Goal: Task Accomplishment & Management: Manage account settings

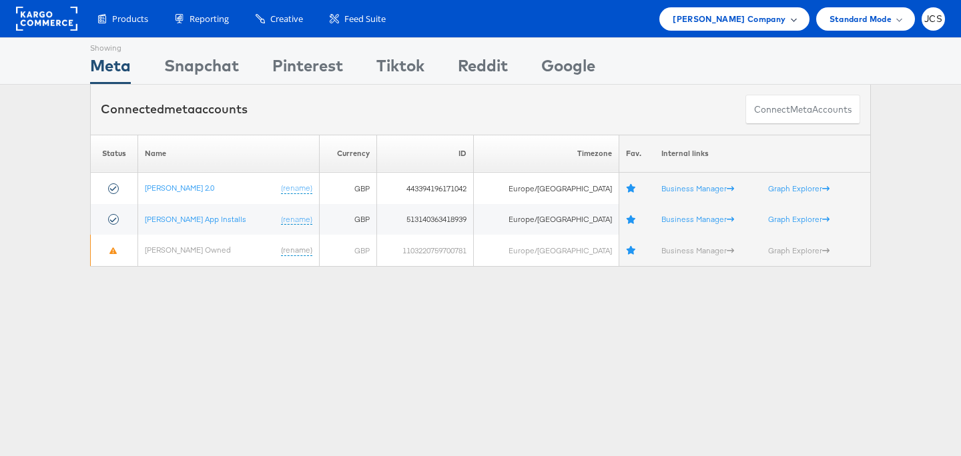
click at [765, 16] on span "John Lewis Company" at bounding box center [729, 19] width 113 height 14
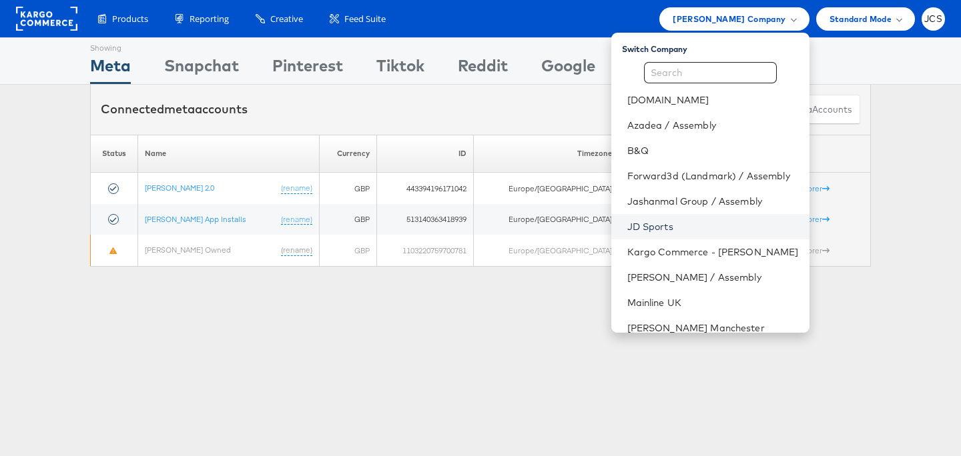
click at [627, 221] on link "JD Sports" at bounding box center [712, 226] width 171 height 13
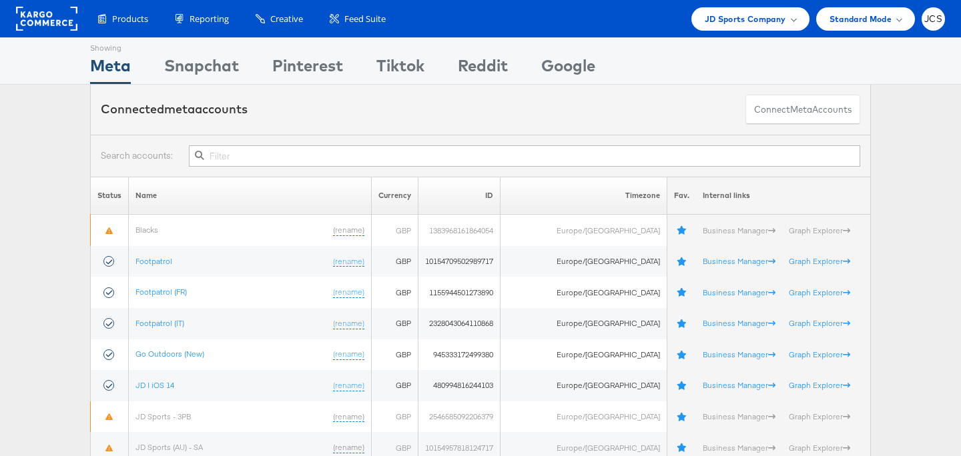
click at [40, 77] on div "Showing Meta Showing Snapchat Showing Pinterest Showing Tiktok Showing Reddit S…" at bounding box center [480, 60] width 961 height 47
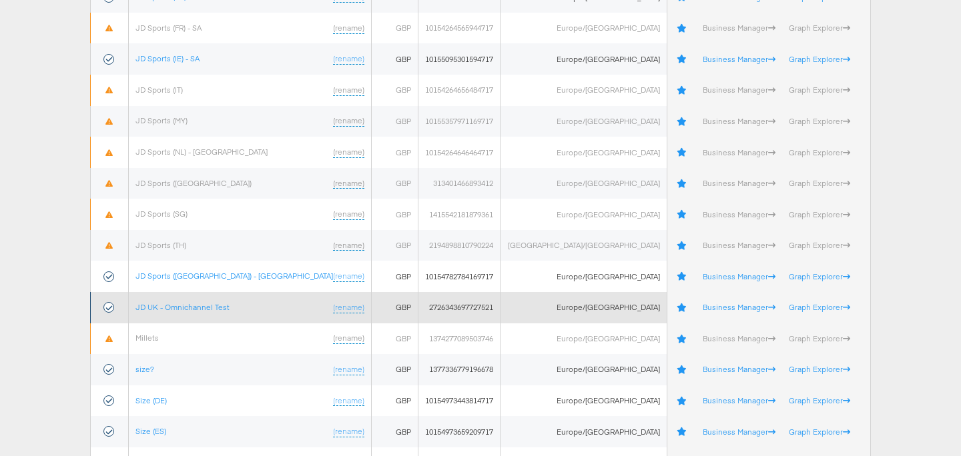
scroll to position [515, 0]
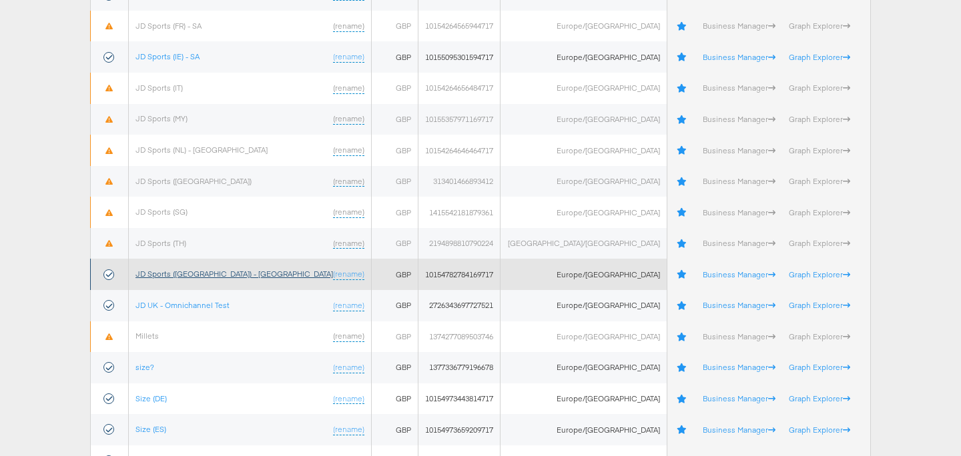
click at [185, 274] on link "JD Sports (UK) - SA" at bounding box center [233, 274] width 197 height 10
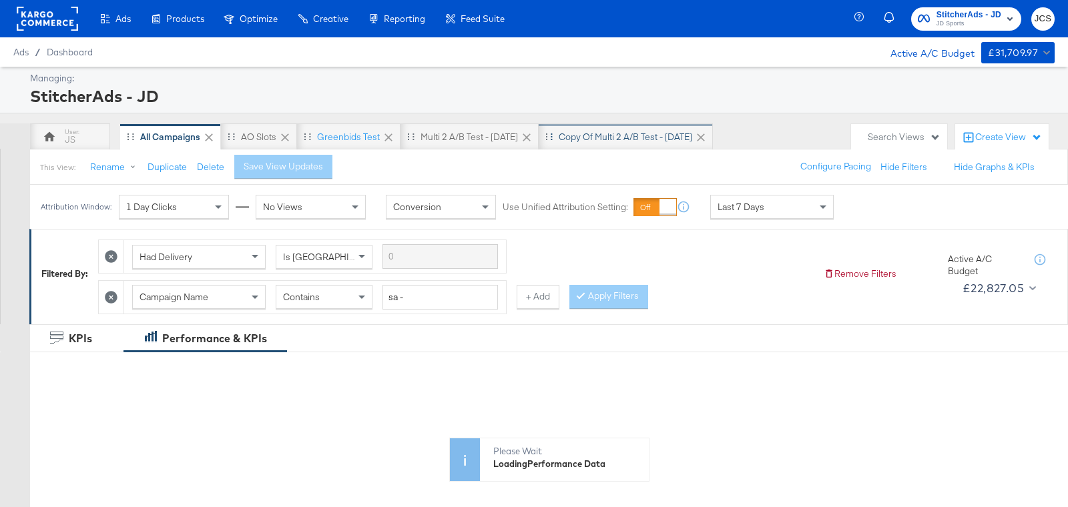
click at [601, 142] on div "Copy of Multi 2 A/B test - [DATE]" at bounding box center [624, 137] width 133 height 13
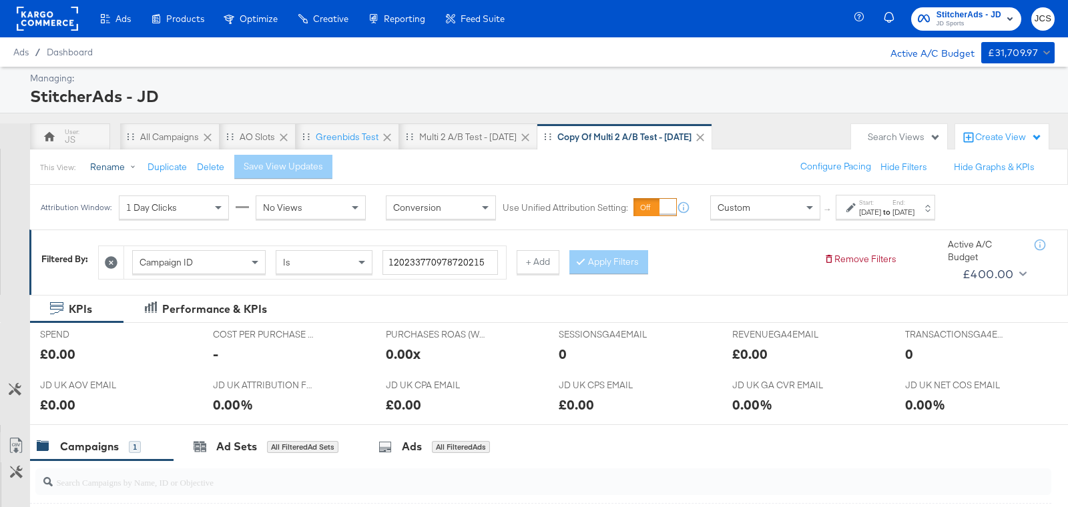
drag, startPoint x: 109, startPoint y: 168, endPoint x: 127, endPoint y: 169, distance: 18.7
click at [109, 168] on button "Rename" at bounding box center [115, 167] width 69 height 24
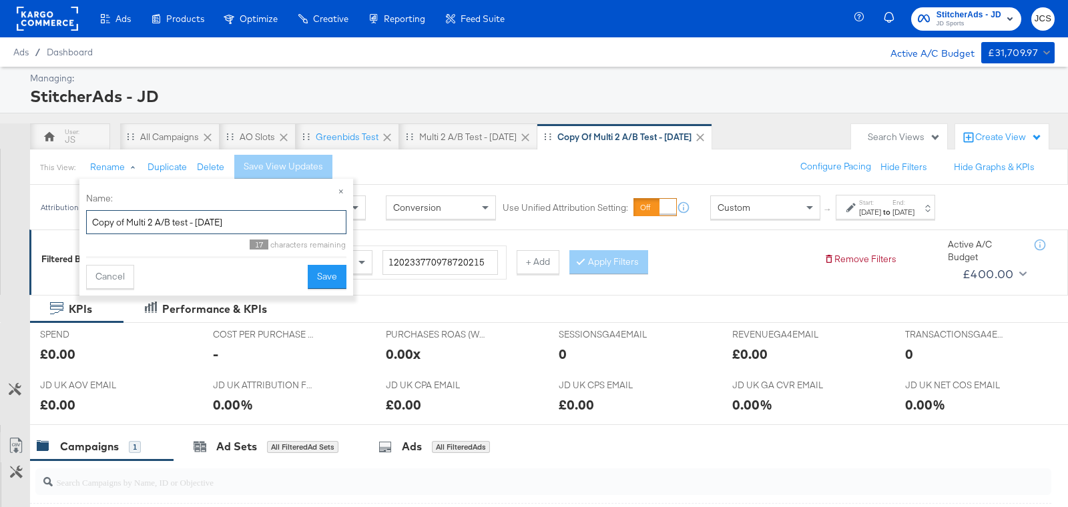
drag, startPoint x: 153, startPoint y: 222, endPoint x: 59, endPoint y: 220, distance: 94.1
click at [59, 220] on body "Ads Products Optimize Creative Reporting Feed Suite StitcherAds - JD JD Sports …" at bounding box center [534, 376] width 1068 height 753
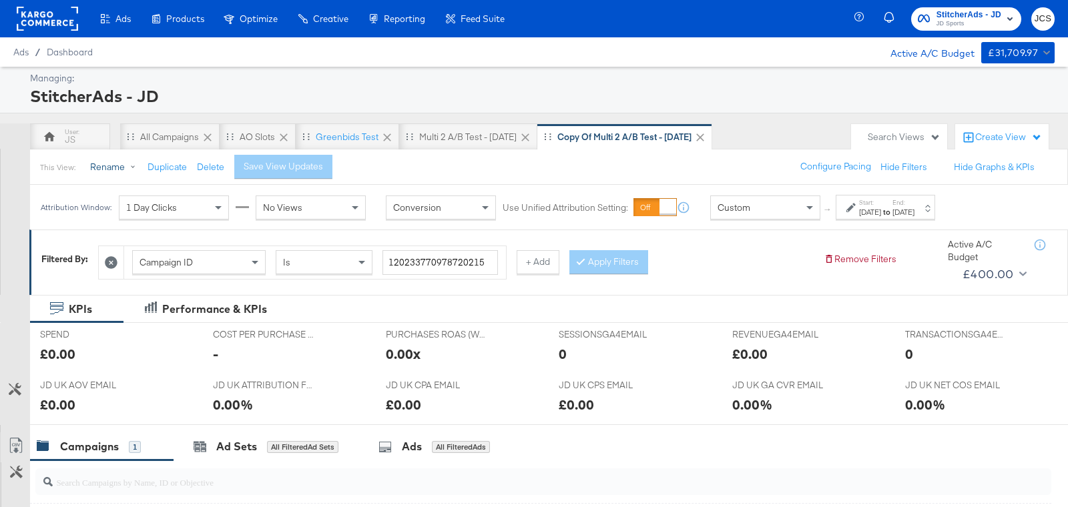
click at [105, 165] on button "Rename" at bounding box center [115, 167] width 69 height 24
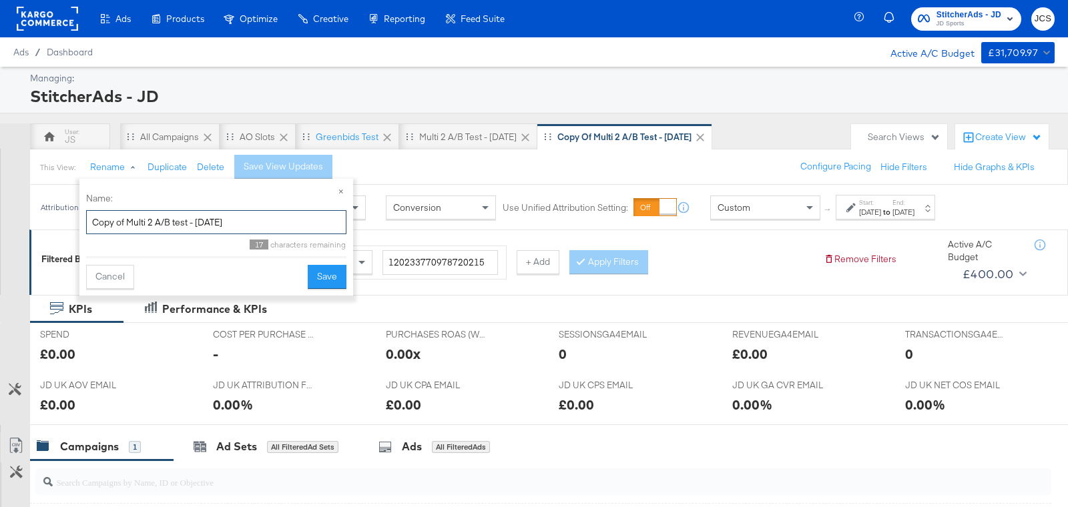
drag, startPoint x: 153, startPoint y: 223, endPoint x: 90, endPoint y: 219, distance: 63.5
click at [90, 219] on input "Copy of Multi 2 A/B test - [DATE]" at bounding box center [216, 222] width 260 height 25
type input "Single product overlay A/B test - [DATE]"
click at [342, 273] on button "Save" at bounding box center [327, 277] width 39 height 24
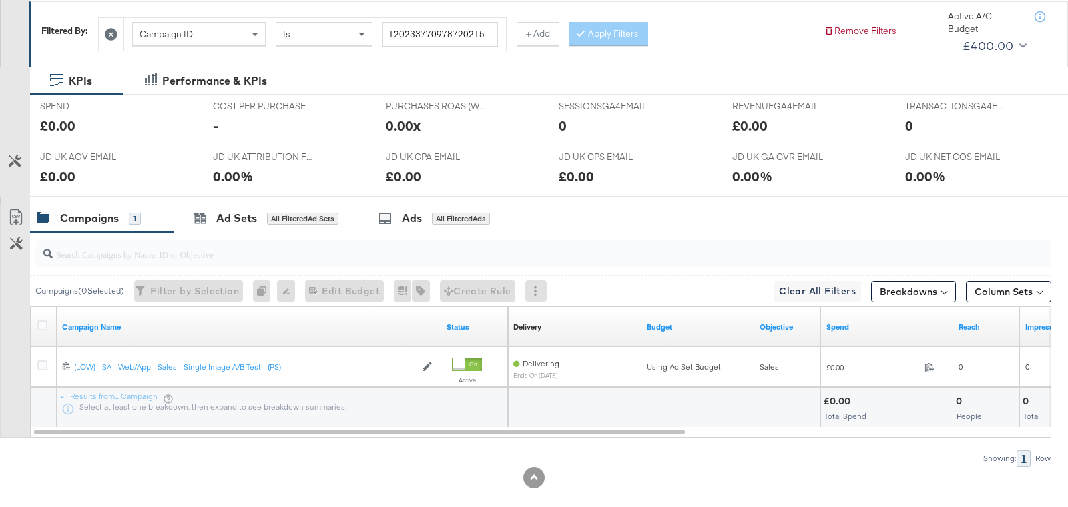
scroll to position [244, 0]
